Goal: Navigation & Orientation: Find specific page/section

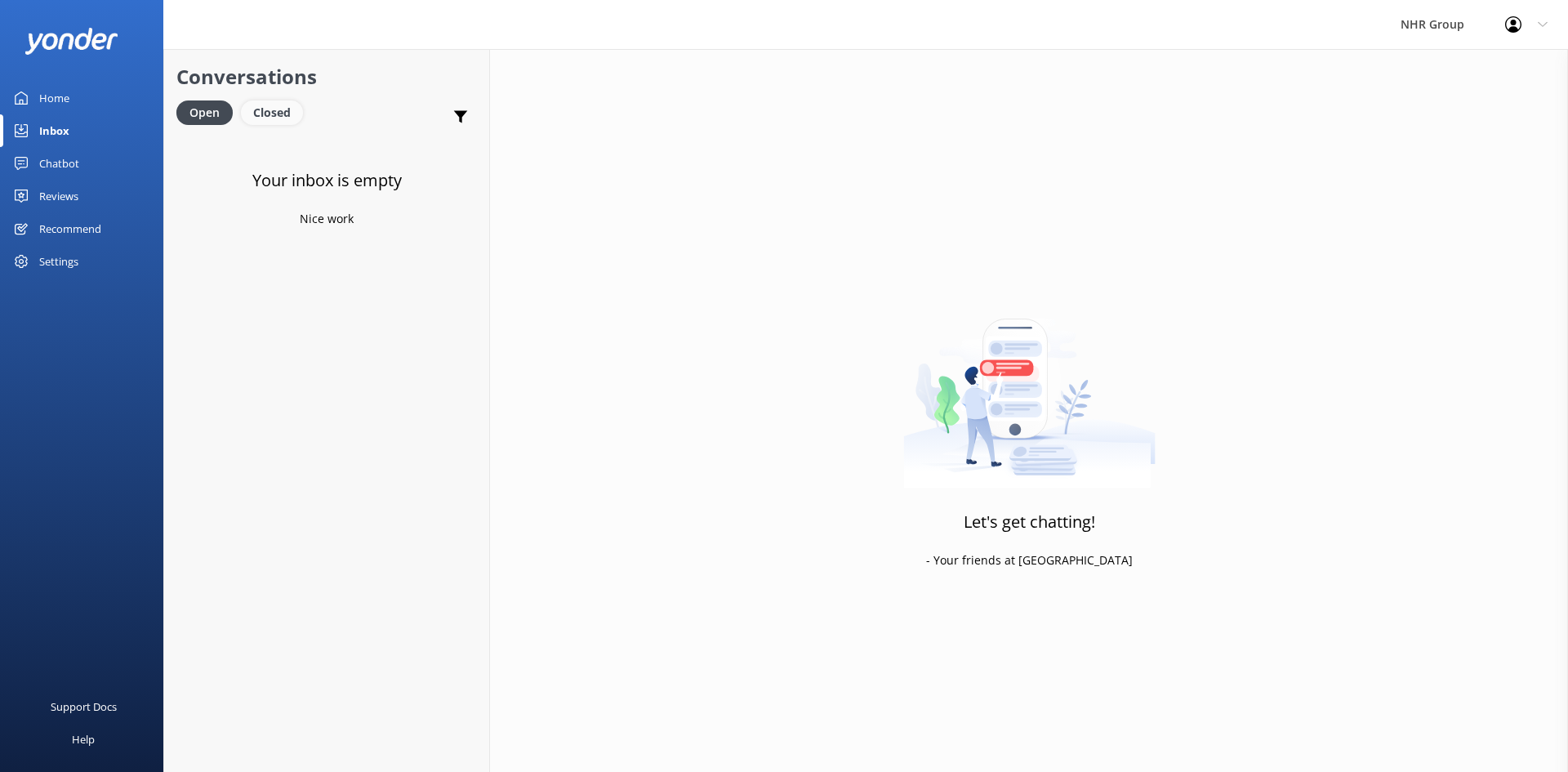
click at [277, 109] on div "Closed" at bounding box center [272, 112] width 62 height 25
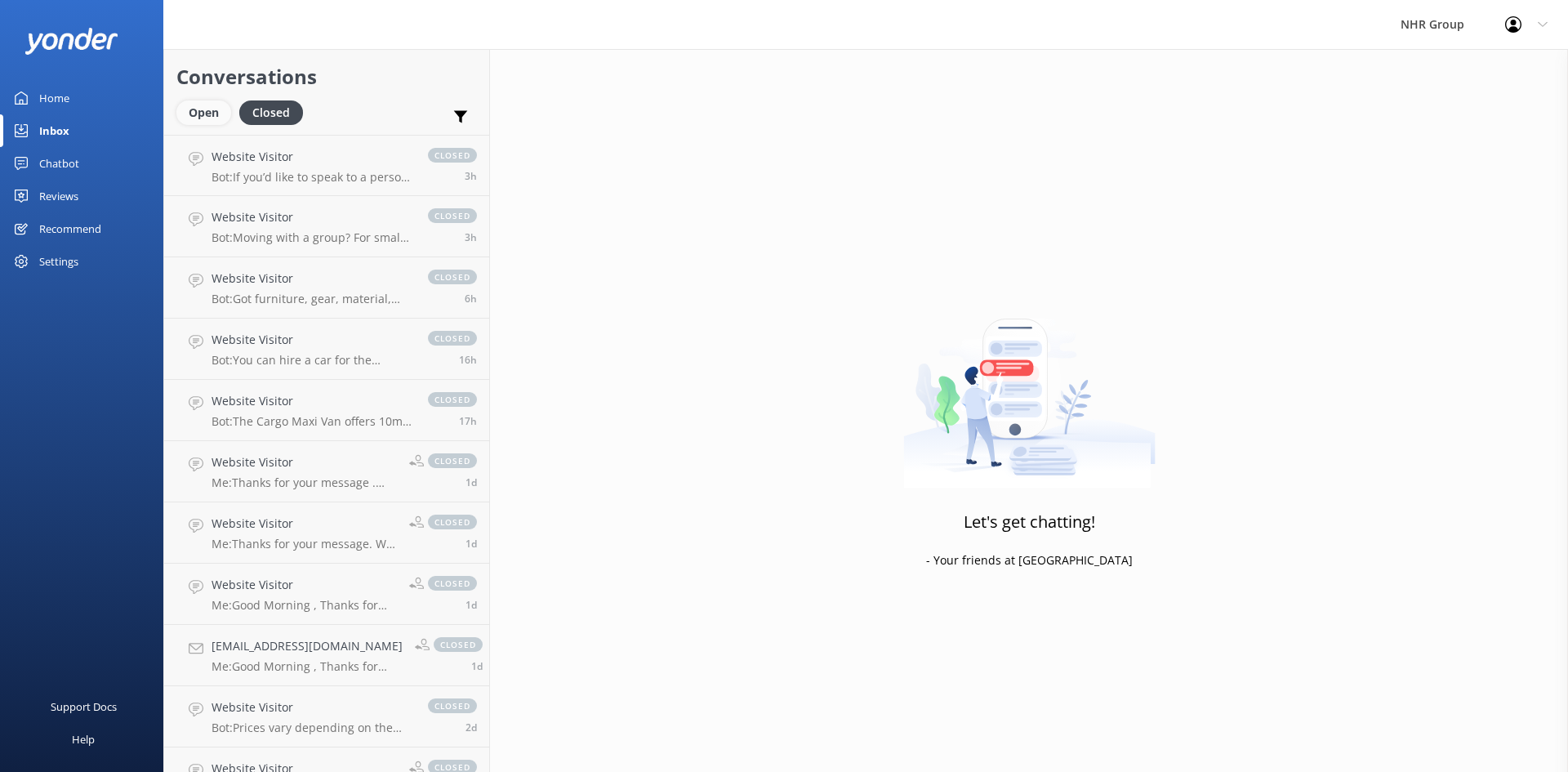
click at [207, 106] on div "Open" at bounding box center [203, 112] width 55 height 25
